Goal: Check status: Check status

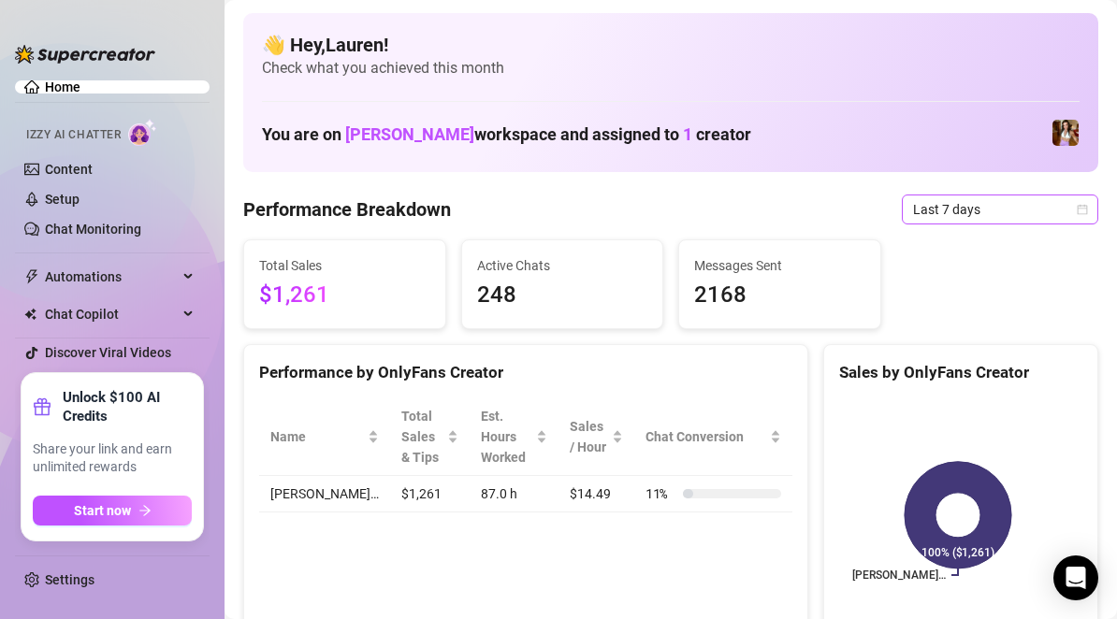
click at [1072, 211] on div "Last 7 days" at bounding box center [1000, 210] width 196 height 30
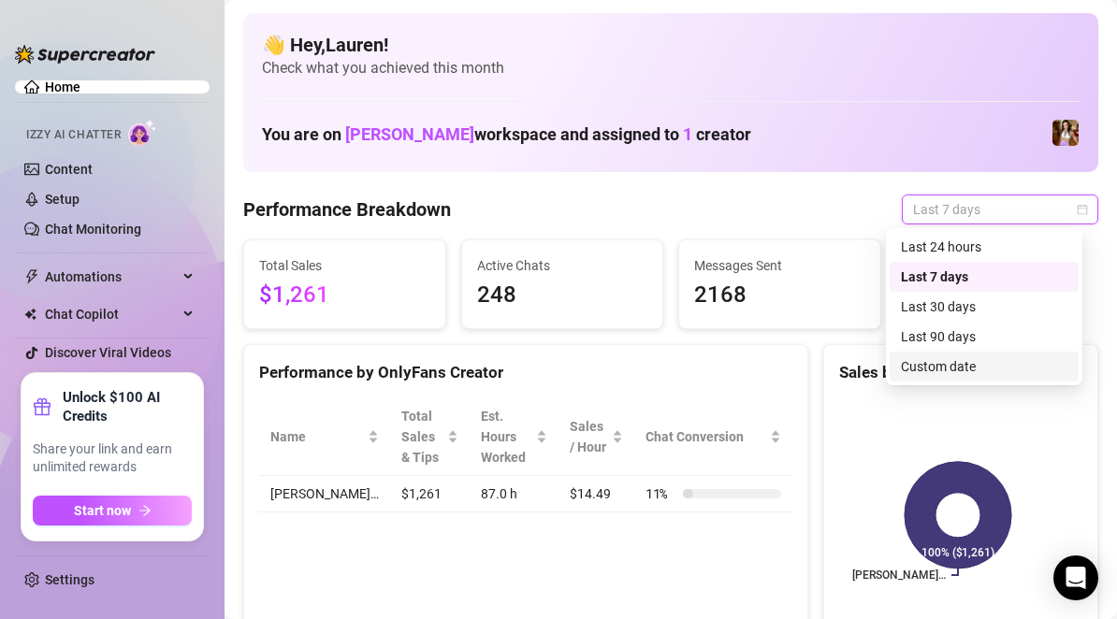
click at [962, 367] on div "Custom date" at bounding box center [984, 366] width 167 height 21
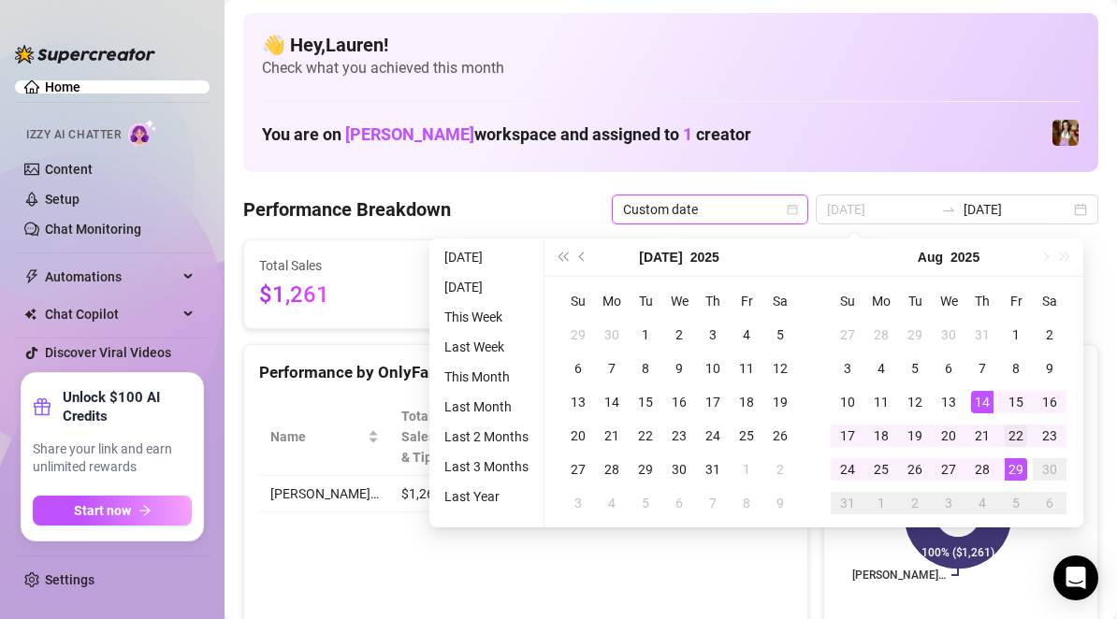
type input "[DATE]"
click at [1011, 435] on div "22" at bounding box center [1016, 436] width 22 height 22
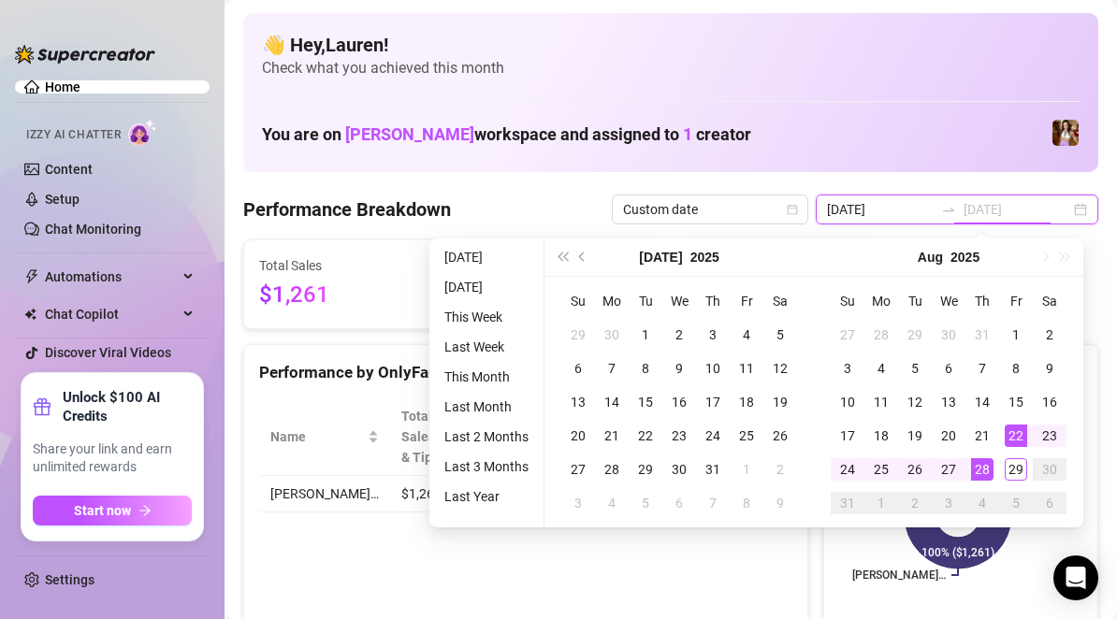
type input "[DATE]"
click at [985, 466] on div "28" at bounding box center [982, 469] width 22 height 22
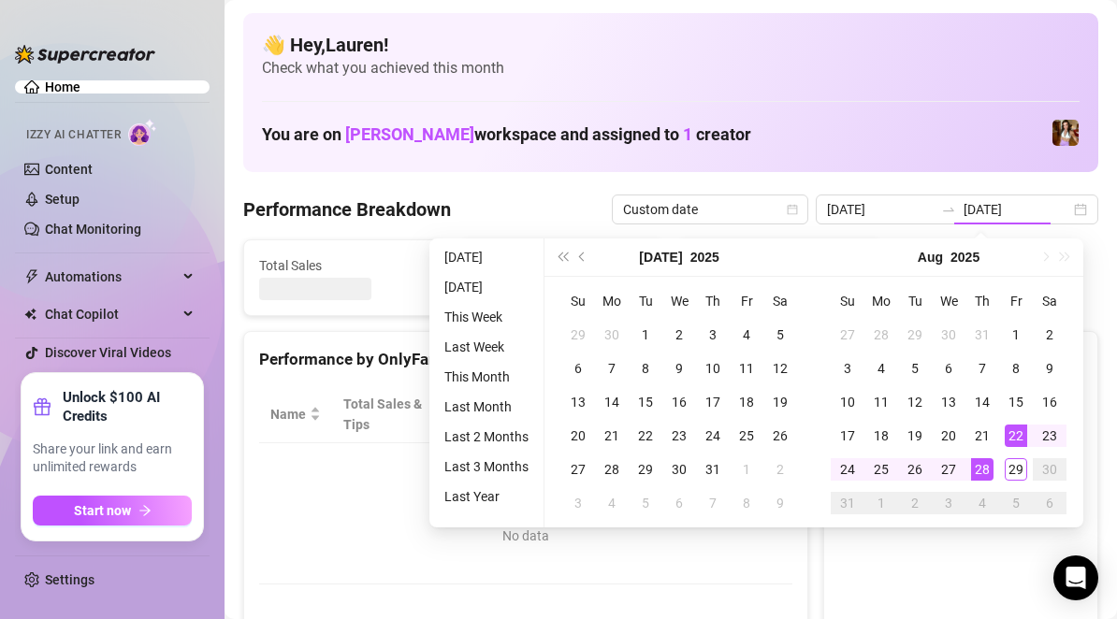
type input "[DATE]"
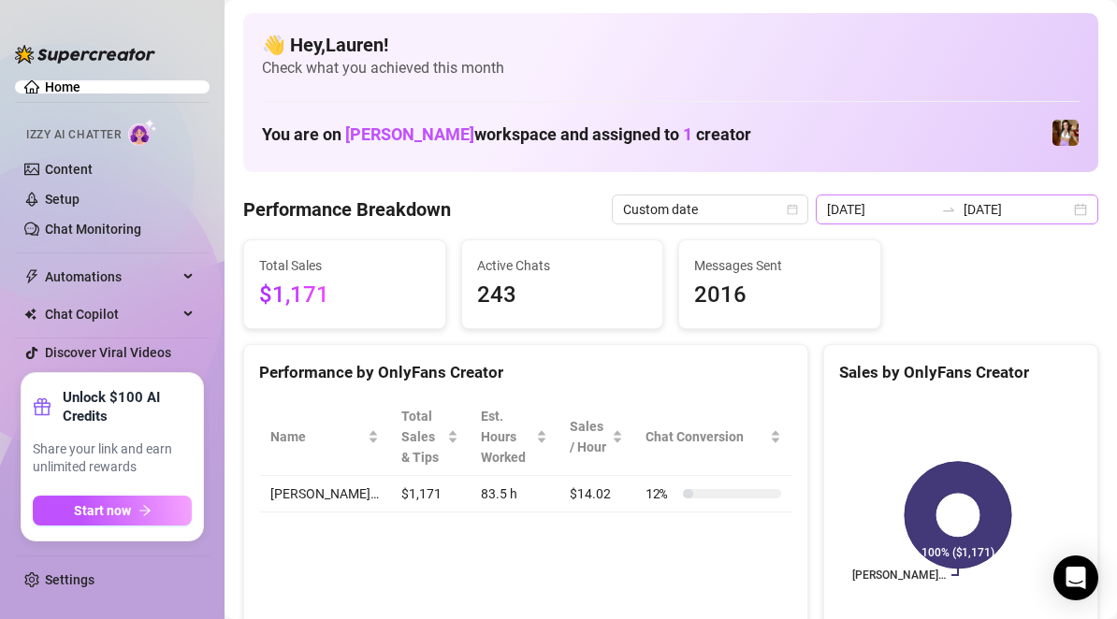
click at [1064, 211] on div "[DATE] [DATE]" at bounding box center [957, 210] width 283 height 30
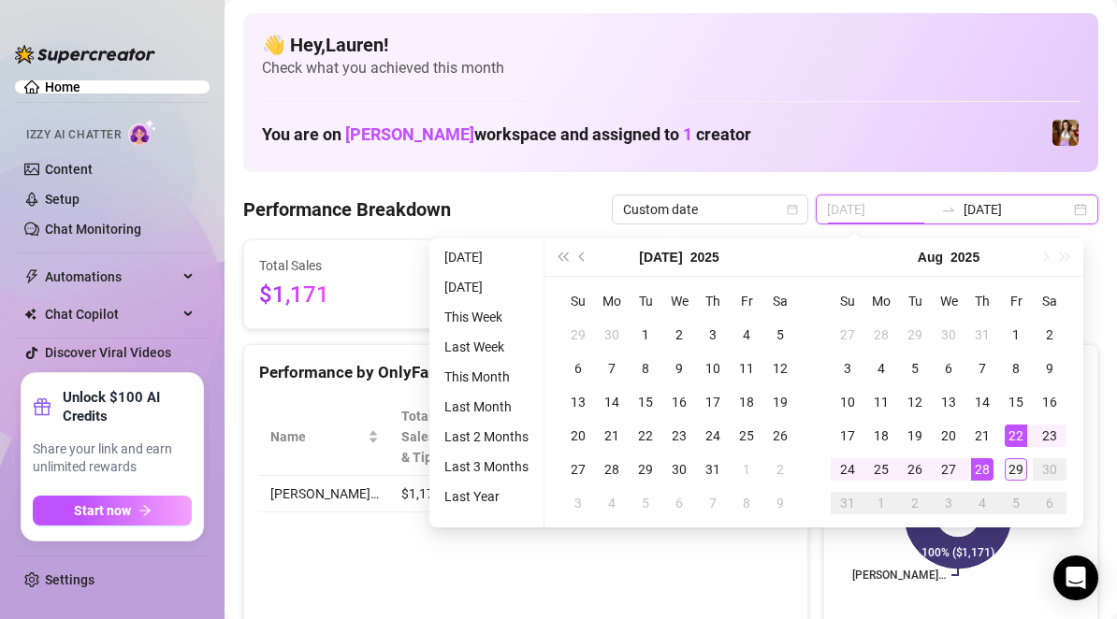
type input "[DATE]"
click at [1017, 477] on div "29" at bounding box center [1016, 469] width 22 height 22
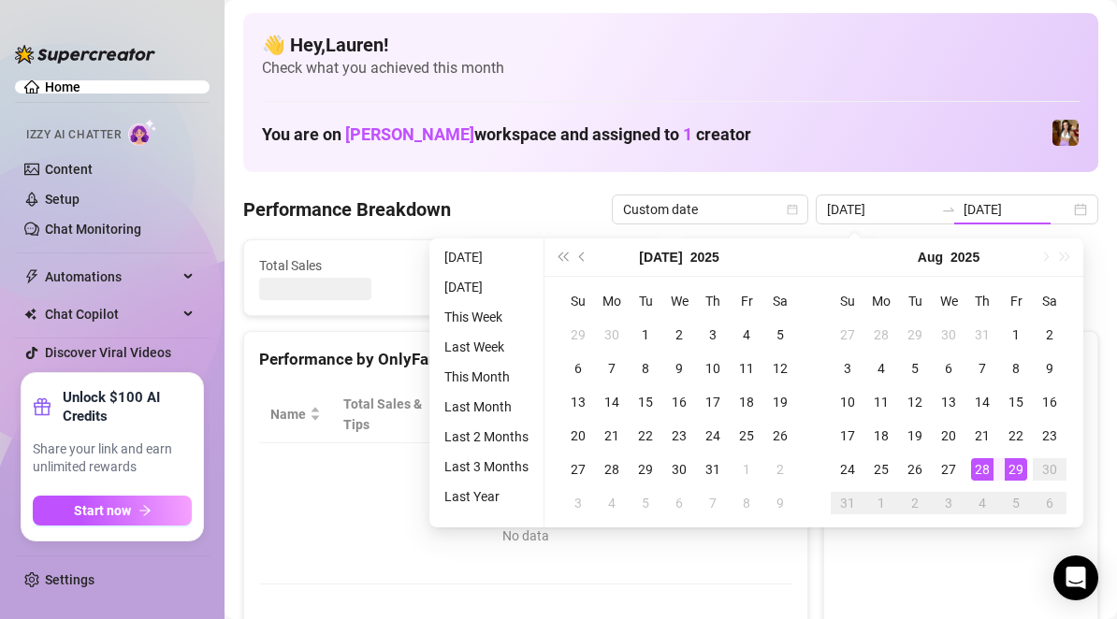
type input "[DATE]"
